Goal: Find specific page/section: Find specific page/section

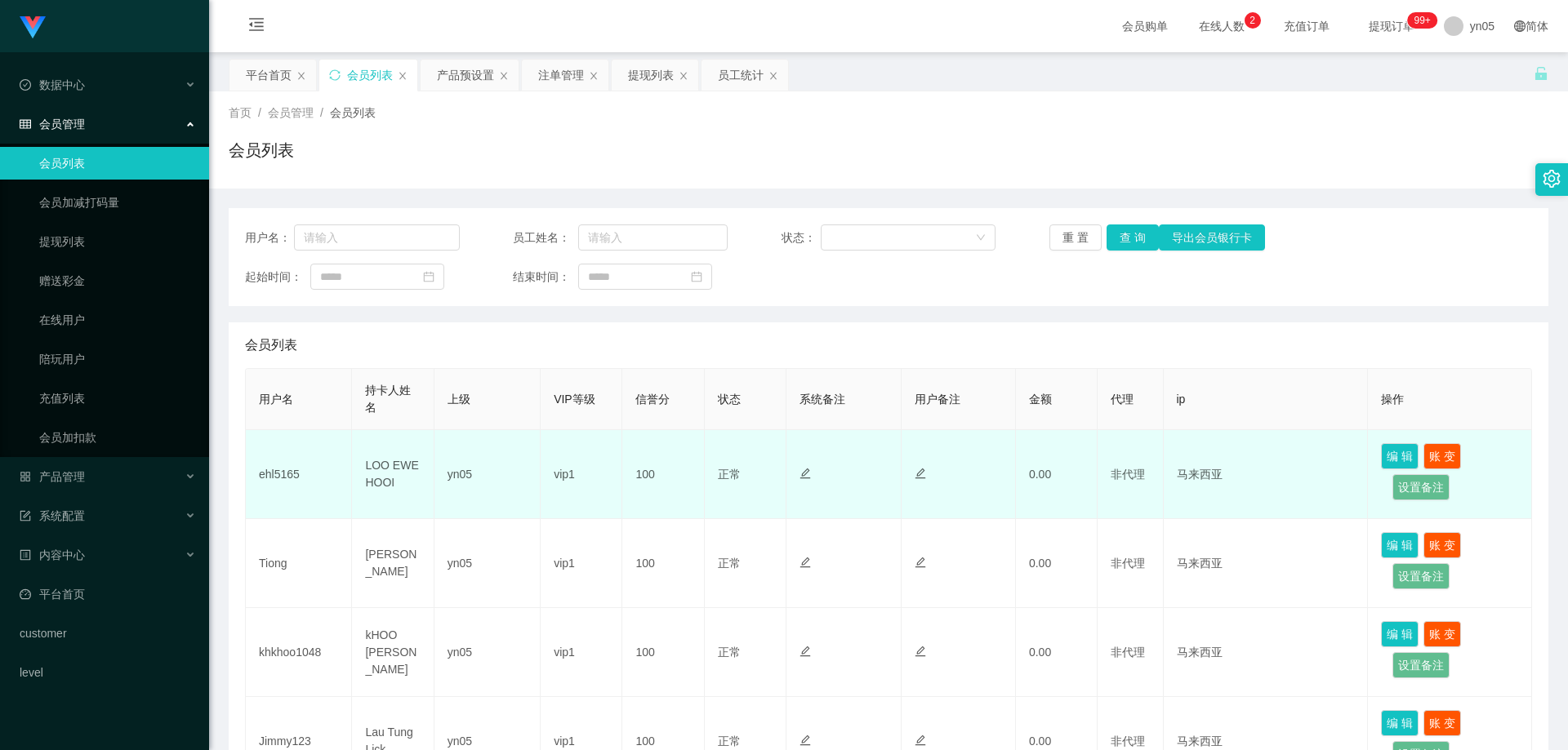
scroll to position [408, 0]
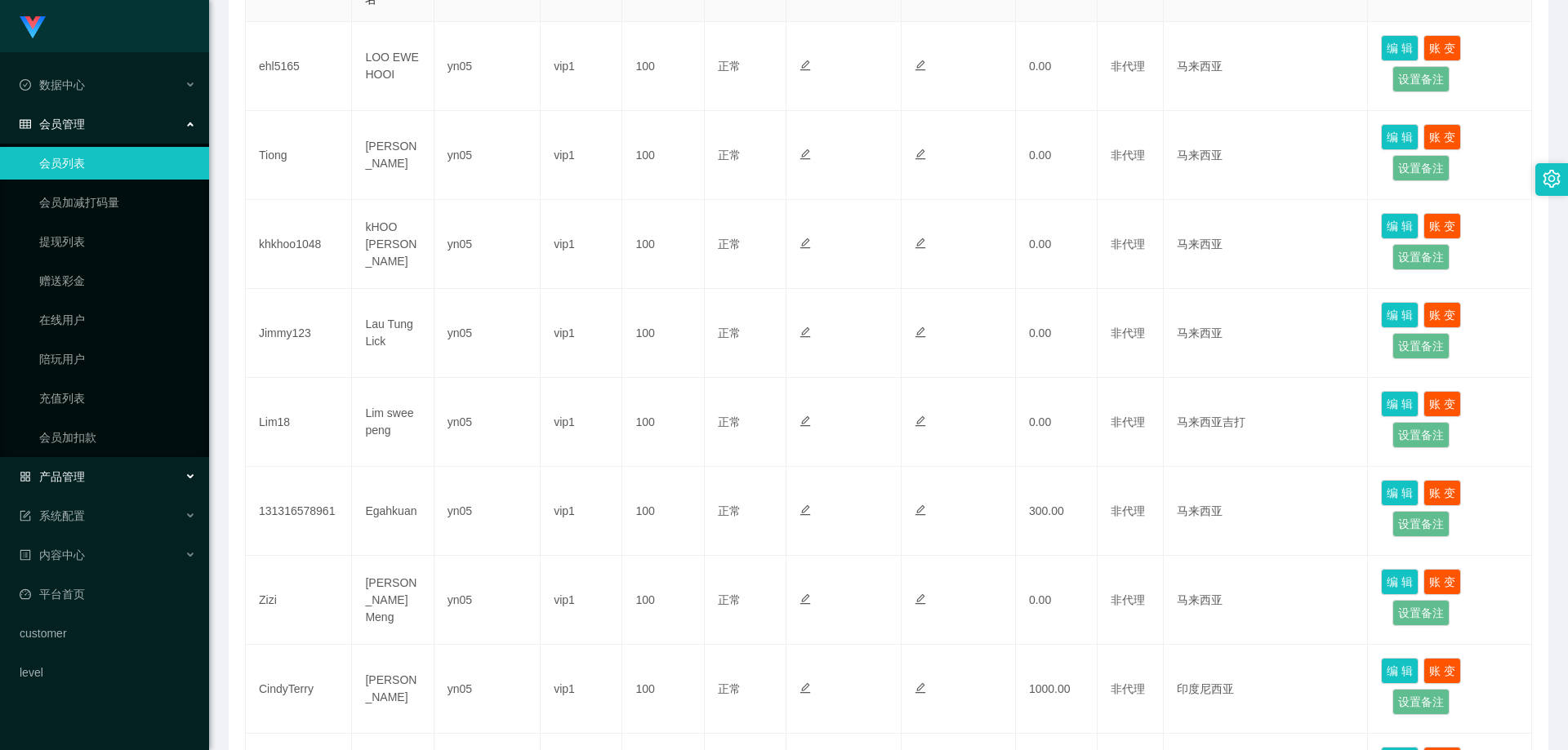
click at [78, 475] on span "产品管理" at bounding box center [52, 476] width 65 height 13
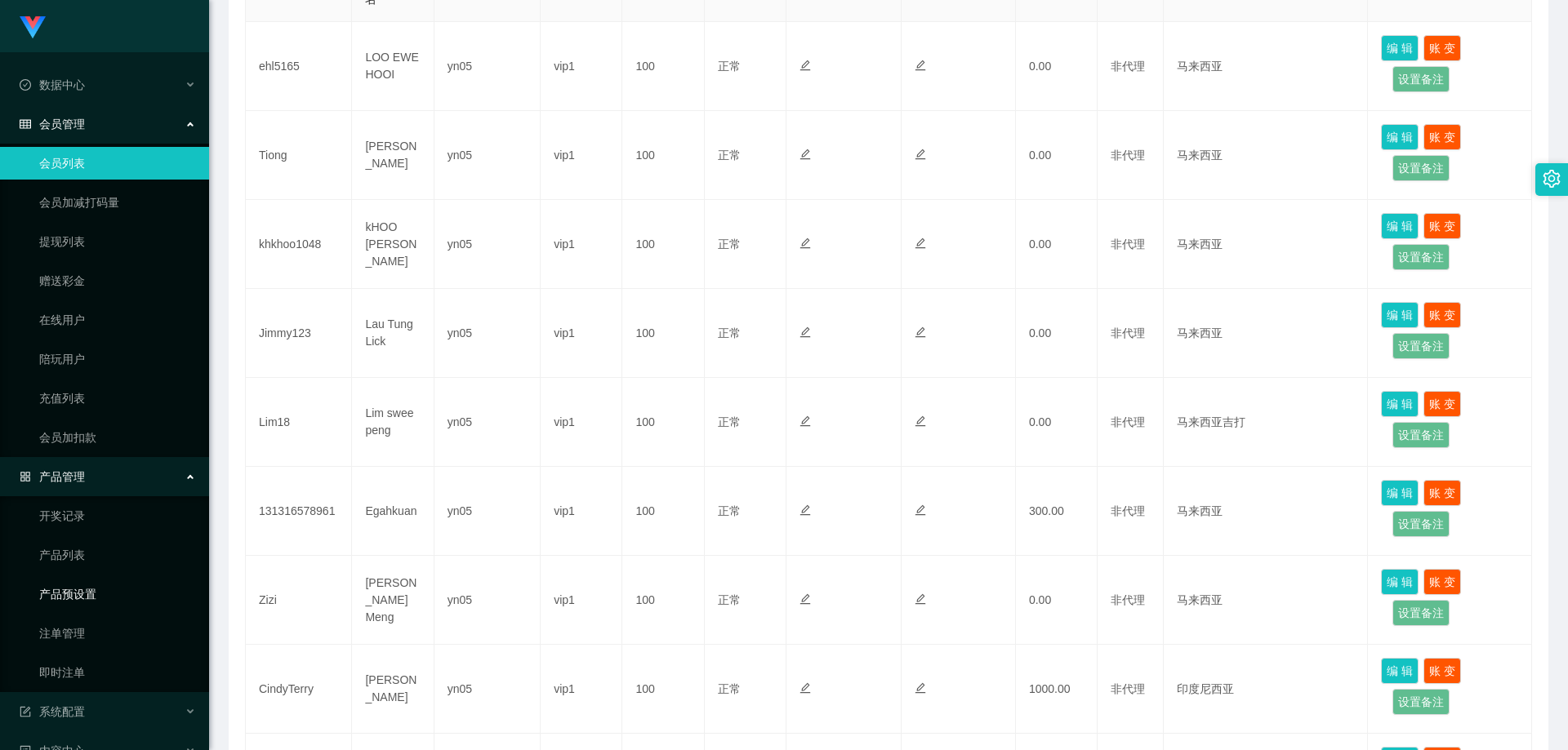
click at [106, 598] on link "产品预设置" at bounding box center [117, 594] width 156 height 33
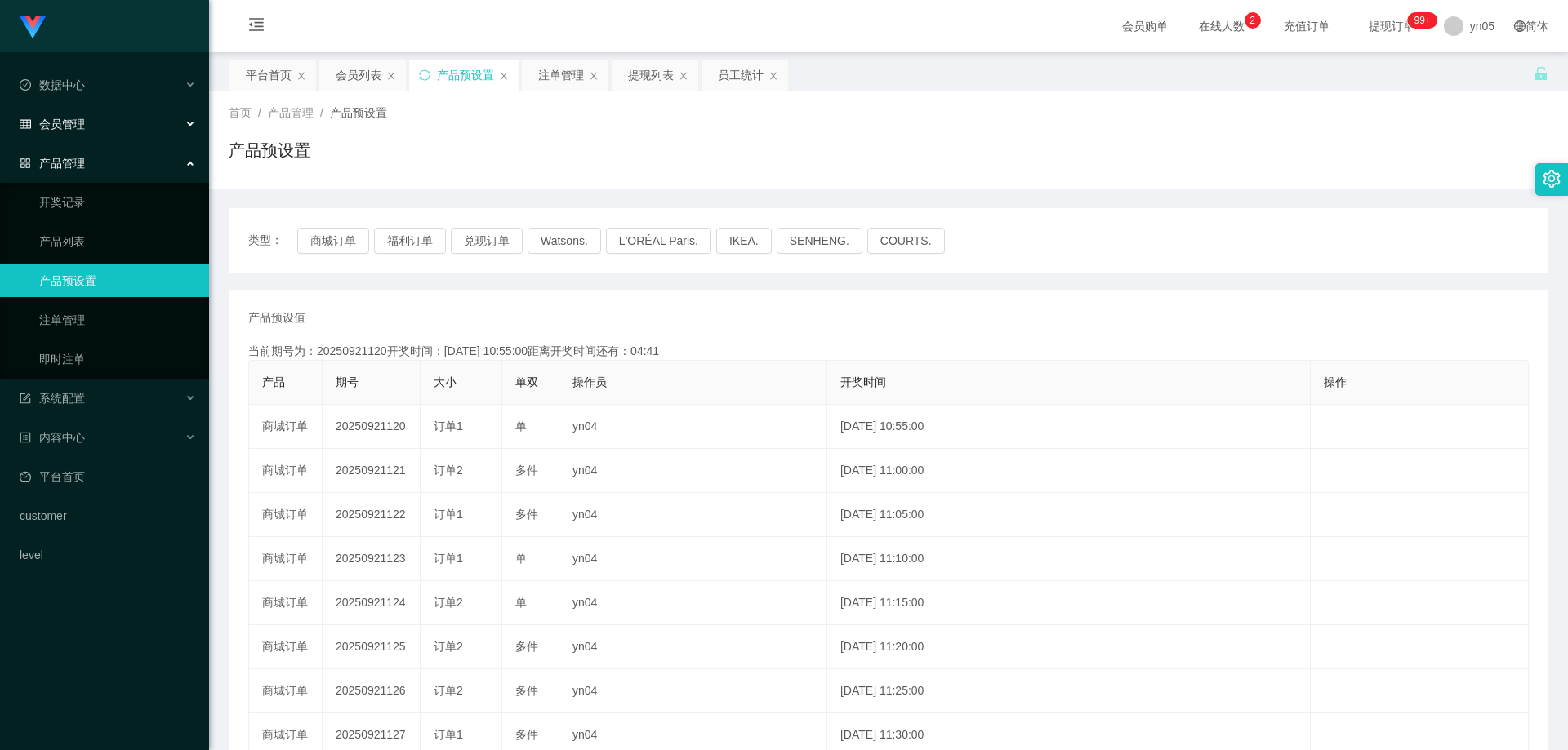
click at [80, 129] on span "会员管理" at bounding box center [52, 124] width 65 height 13
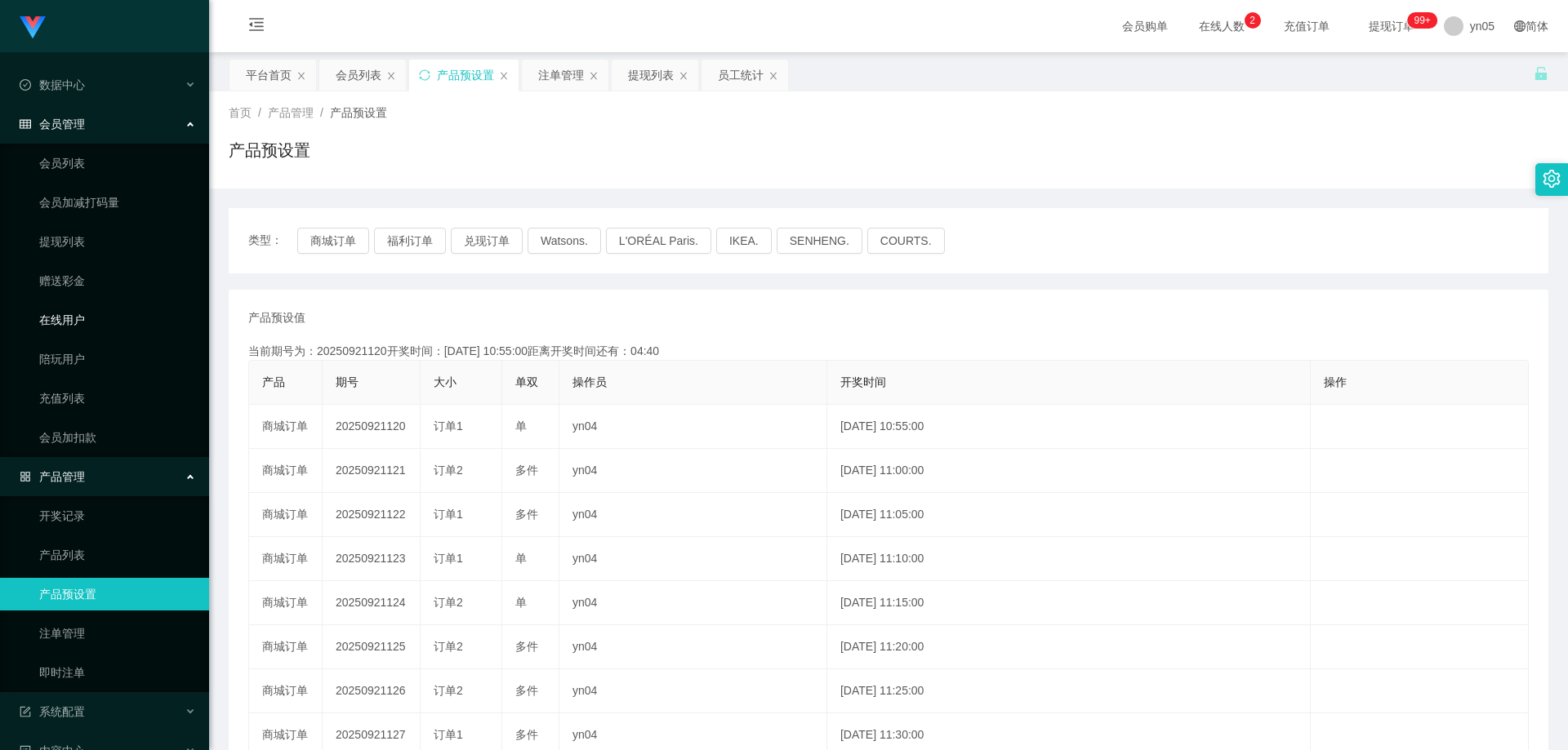
click at [83, 323] on link "在线用户" at bounding box center [117, 320] width 156 height 33
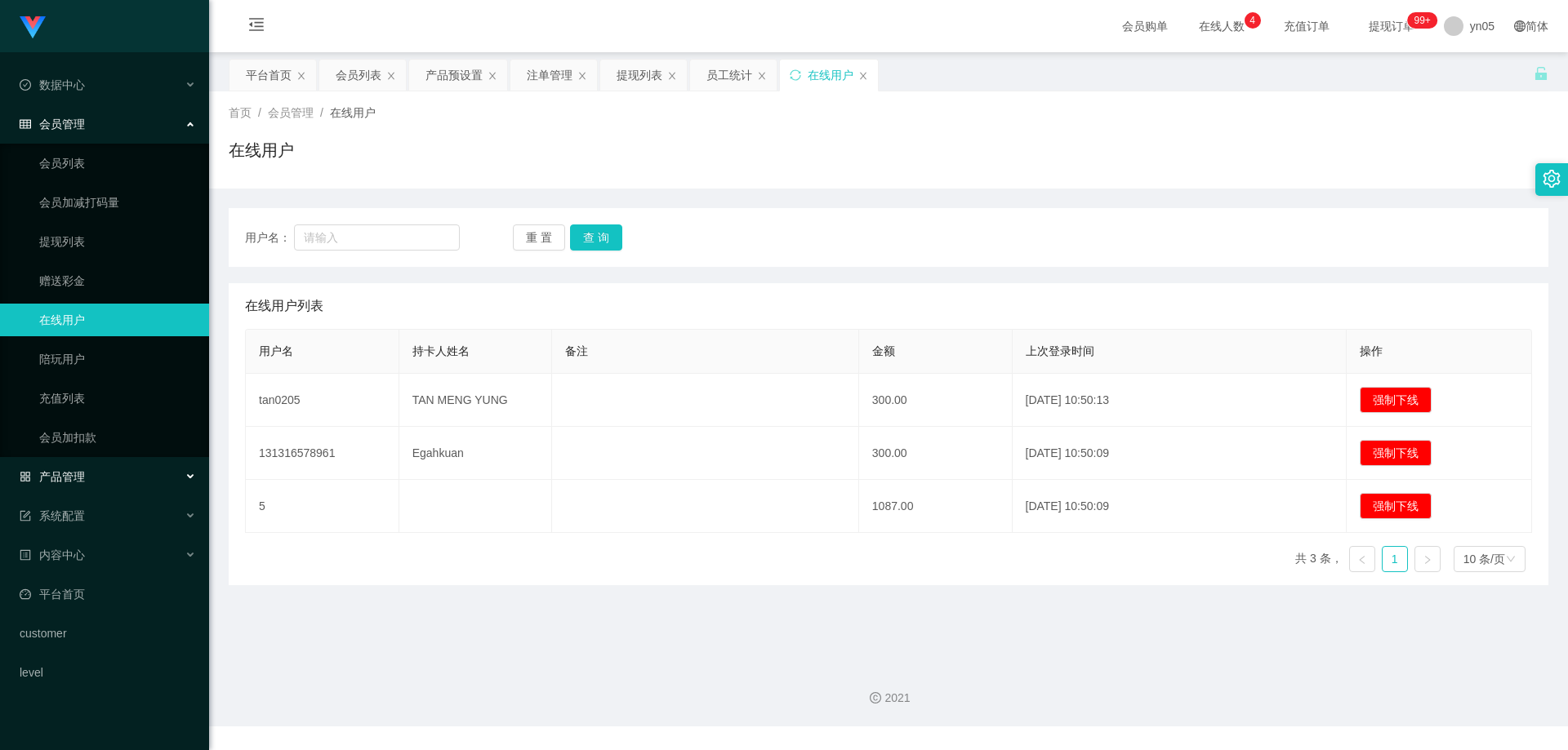
click at [94, 467] on div "产品管理" at bounding box center [104, 476] width 209 height 33
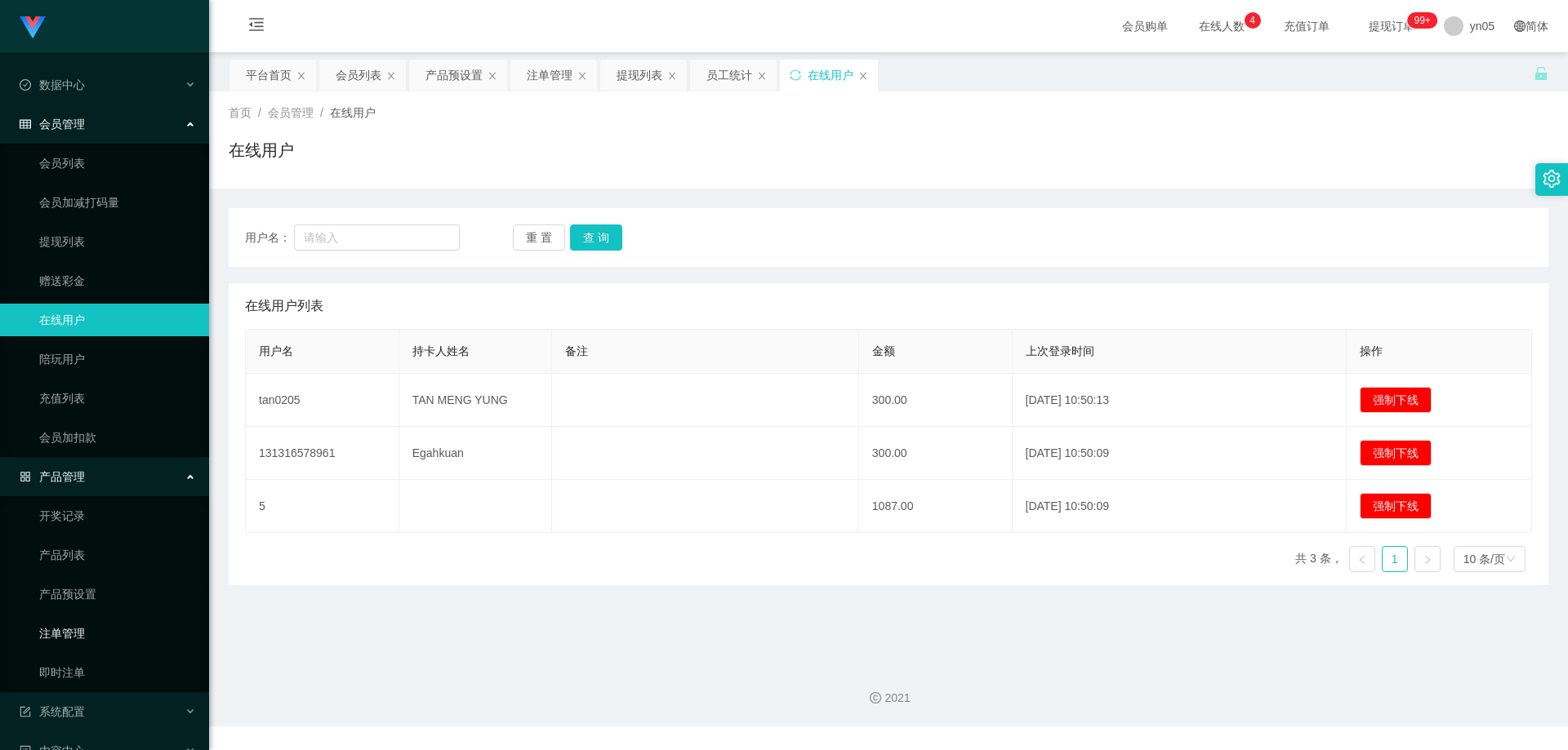
click at [91, 630] on link "注单管理" at bounding box center [117, 634] width 156 height 33
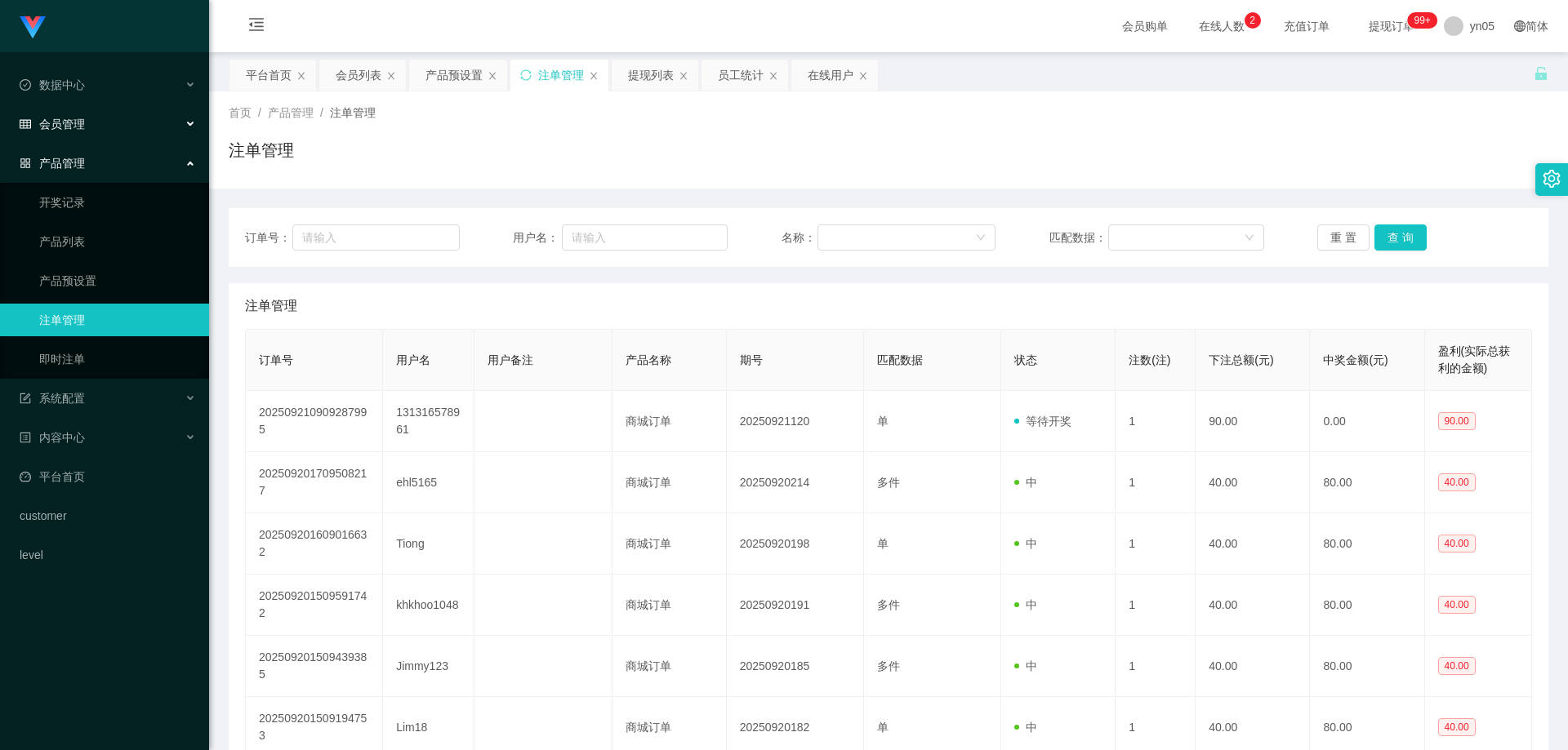
click at [68, 117] on span "会员管理" at bounding box center [52, 124] width 65 height 13
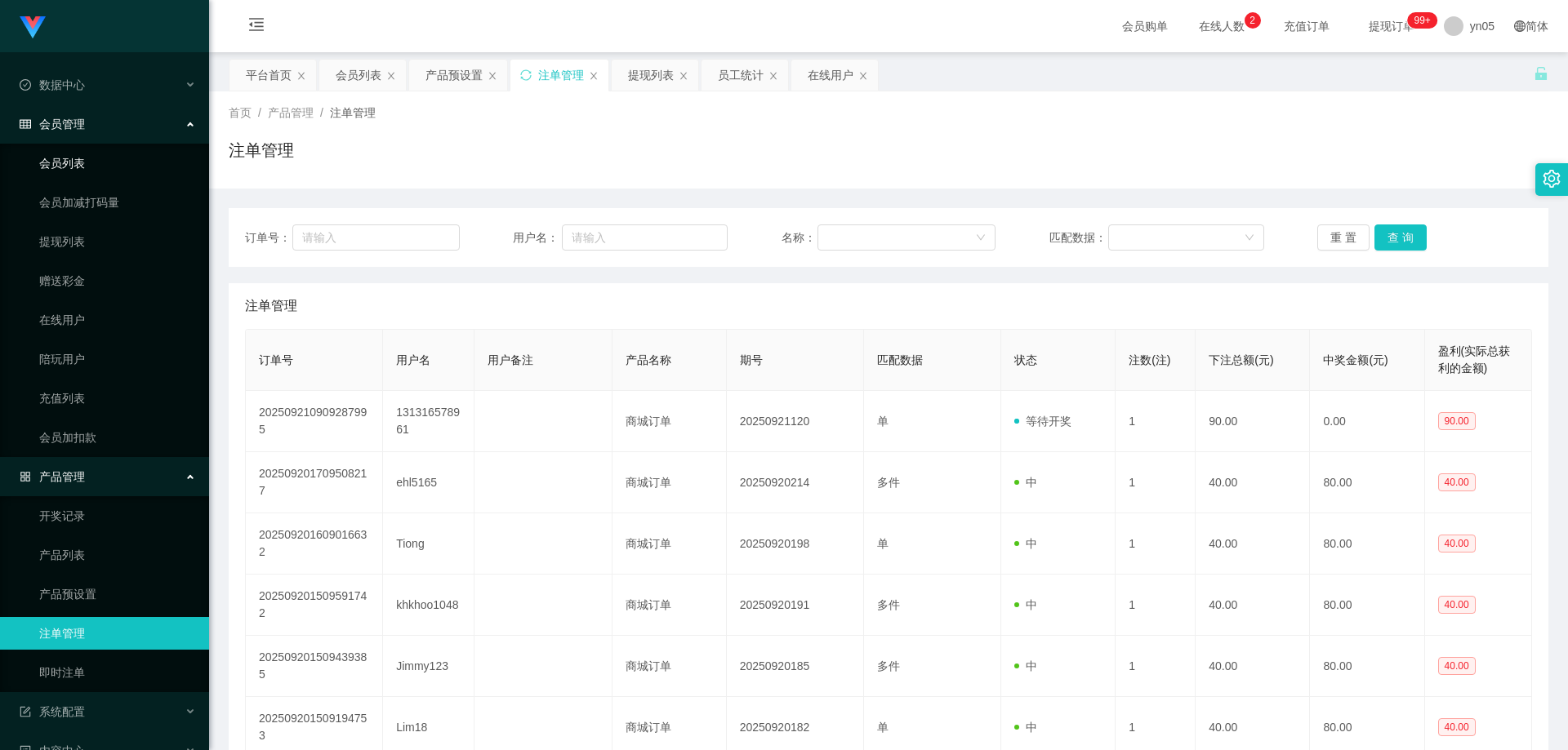
click at [96, 156] on link "会员列表" at bounding box center [117, 163] width 156 height 33
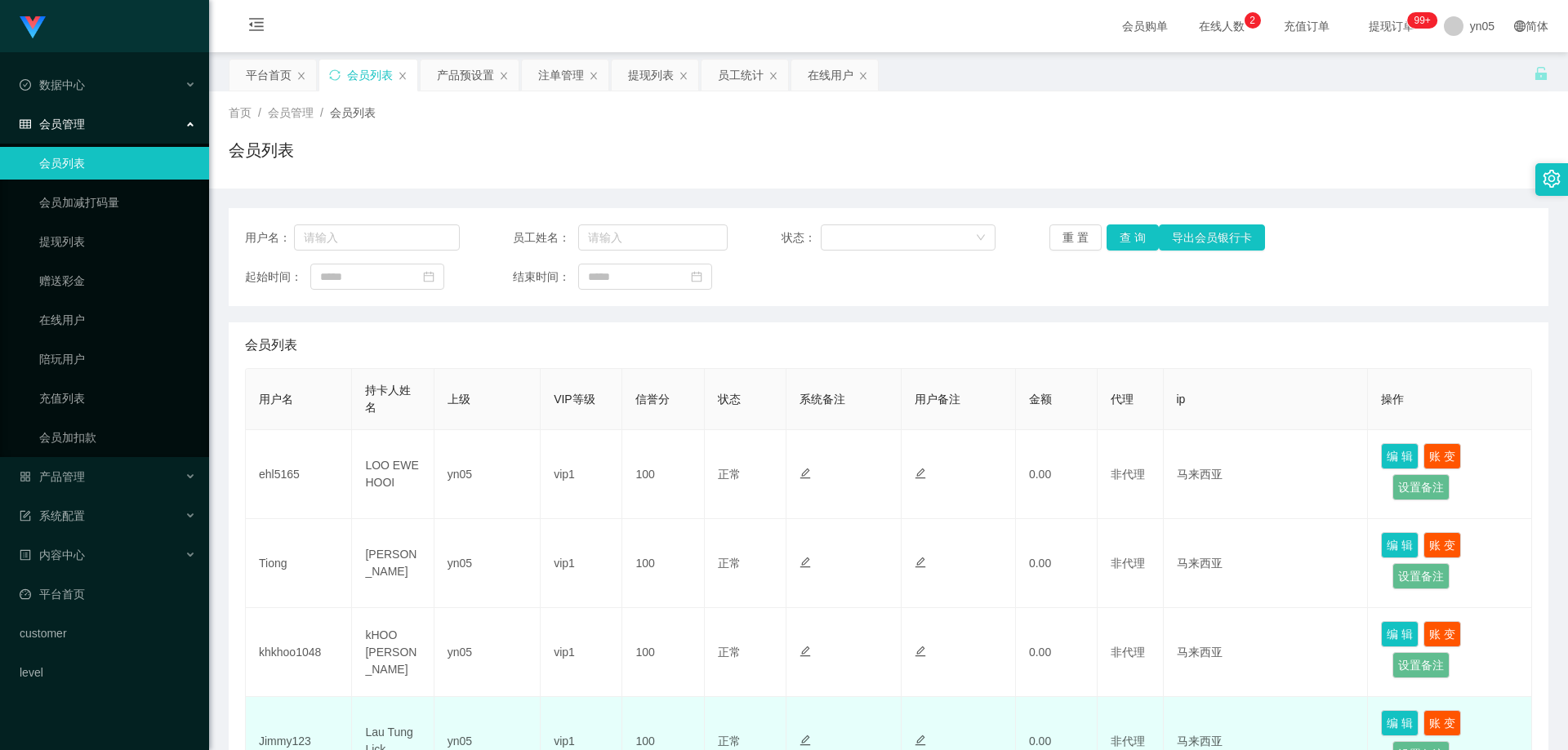
scroll to position [326, 0]
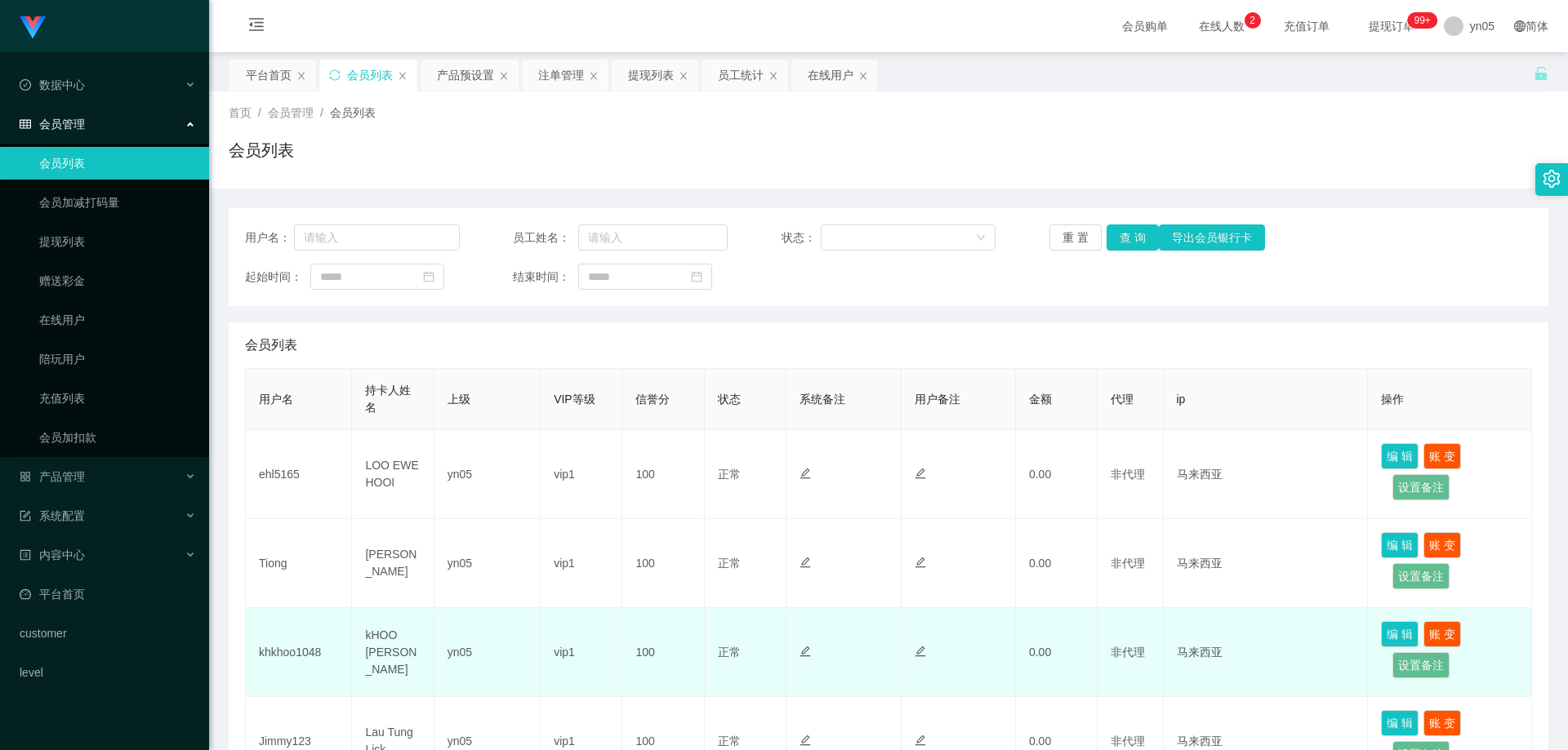
scroll to position [408, 0]
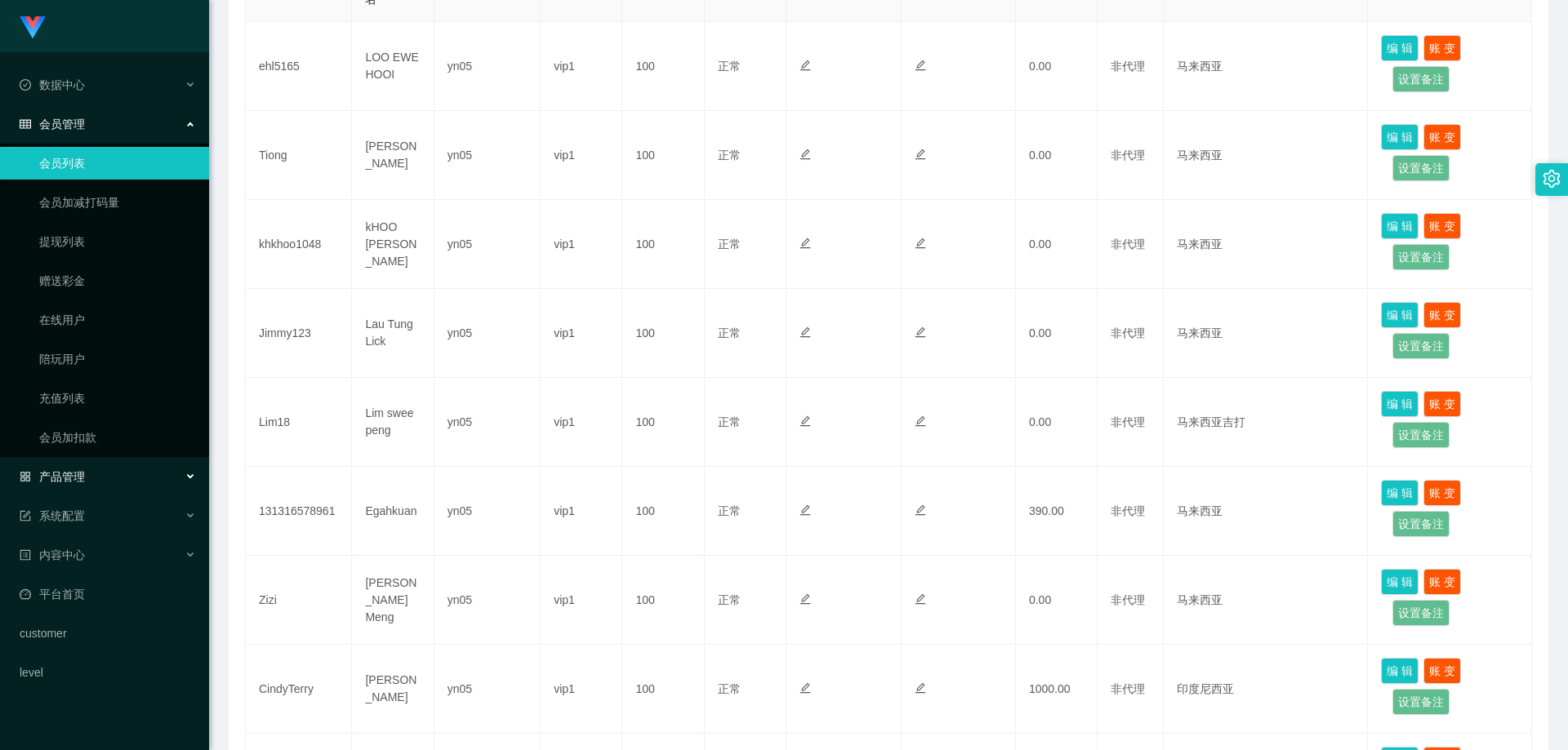
click at [84, 481] on span "产品管理" at bounding box center [52, 476] width 65 height 13
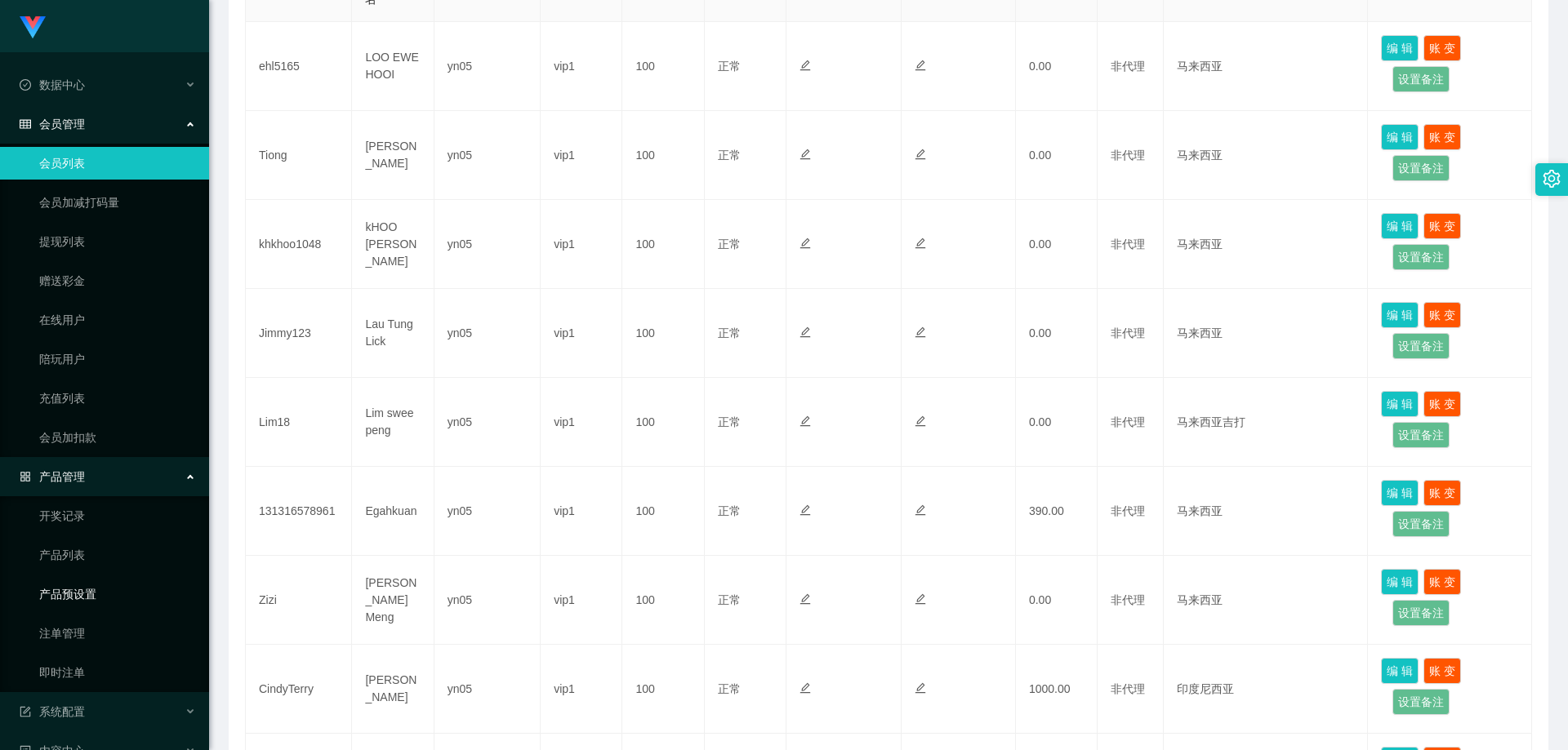
click at [95, 593] on link "产品预设置" at bounding box center [117, 594] width 156 height 33
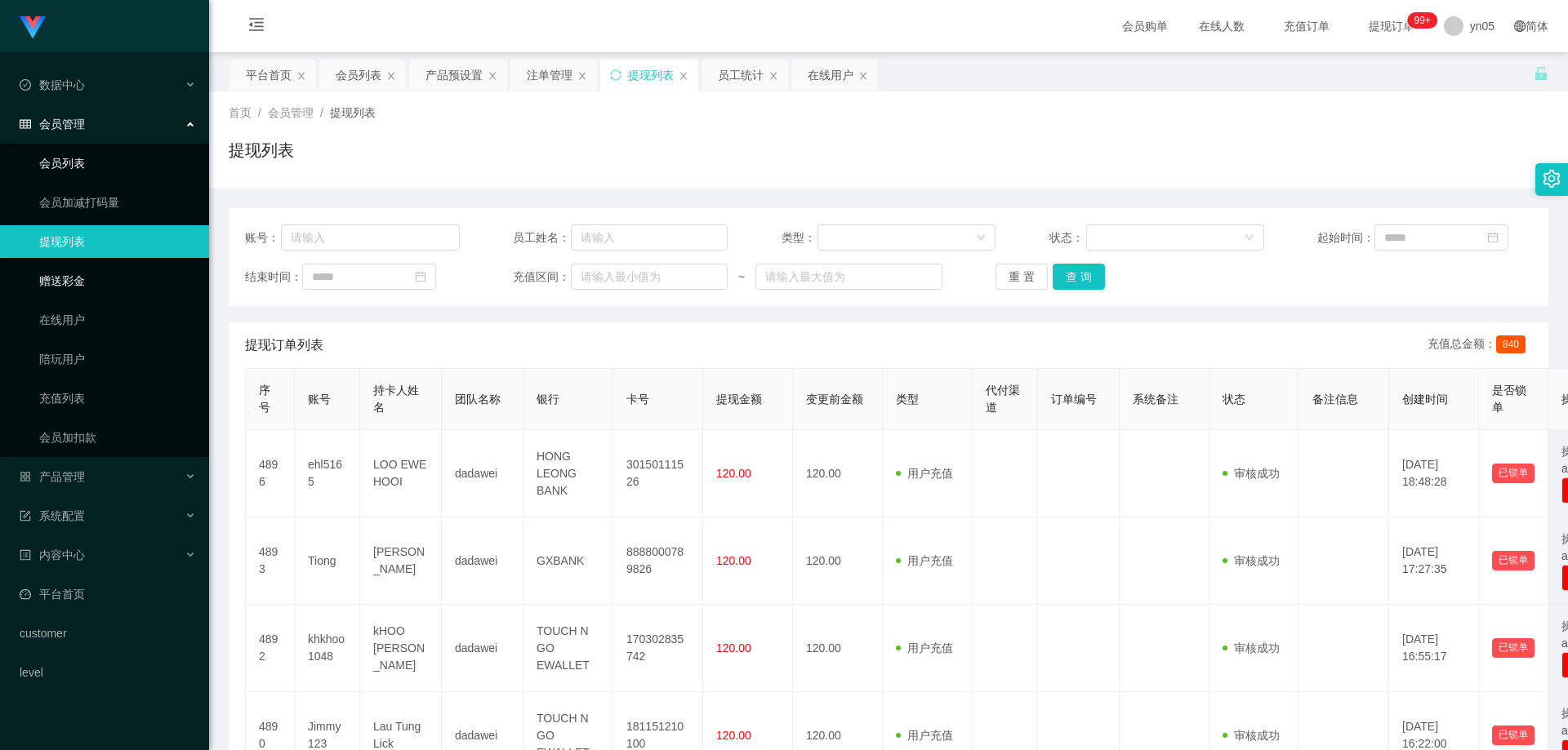
drag, startPoint x: 80, startPoint y: 164, endPoint x: 76, endPoint y: 267, distance: 103.1
click at [79, 164] on link "会员列表" at bounding box center [117, 163] width 156 height 33
